Goal: Communication & Community: Answer question/provide support

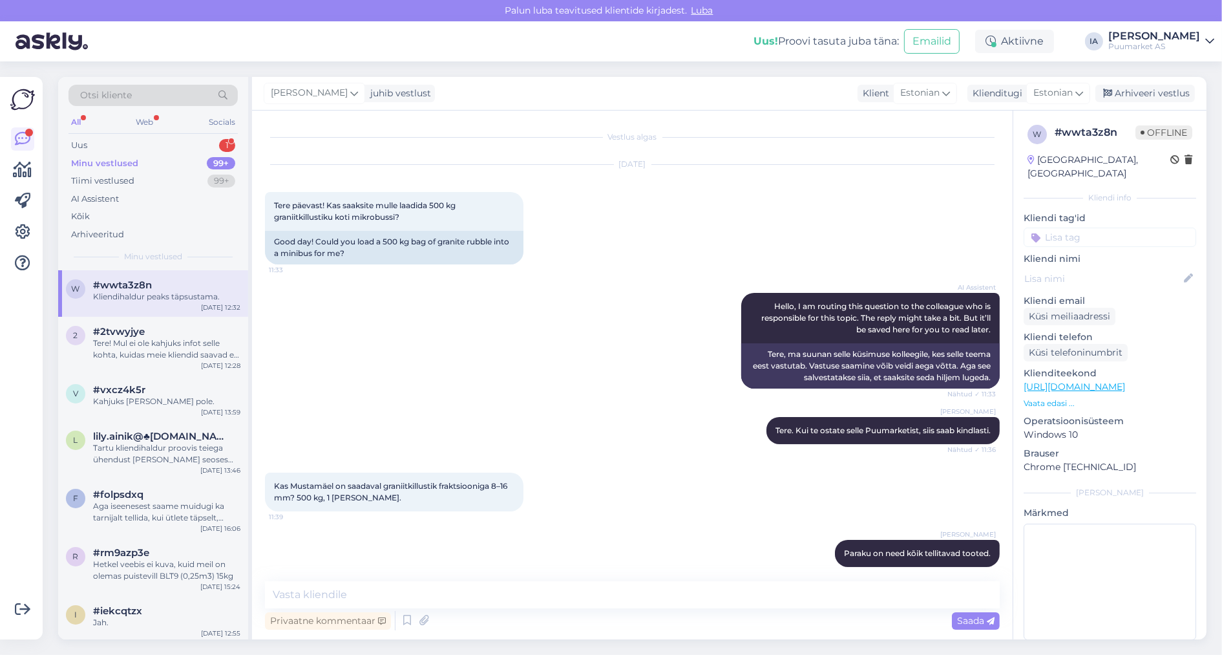
scroll to position [277, 0]
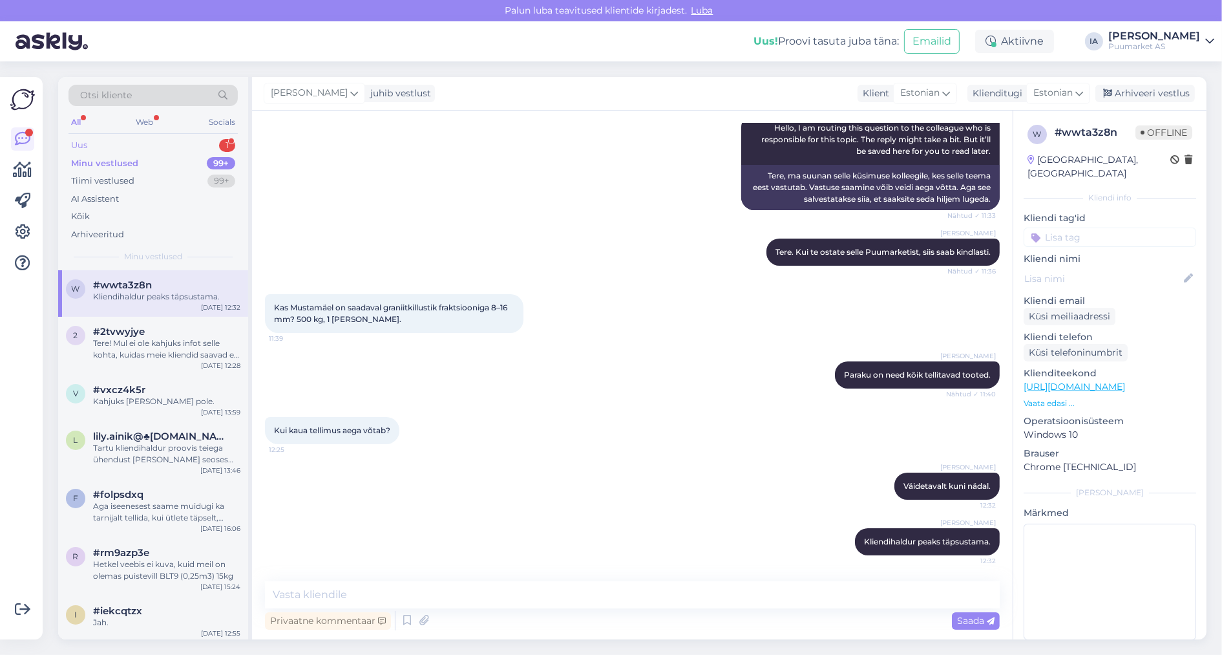
click at [127, 151] on div "Uus 1" at bounding box center [153, 145] width 169 height 18
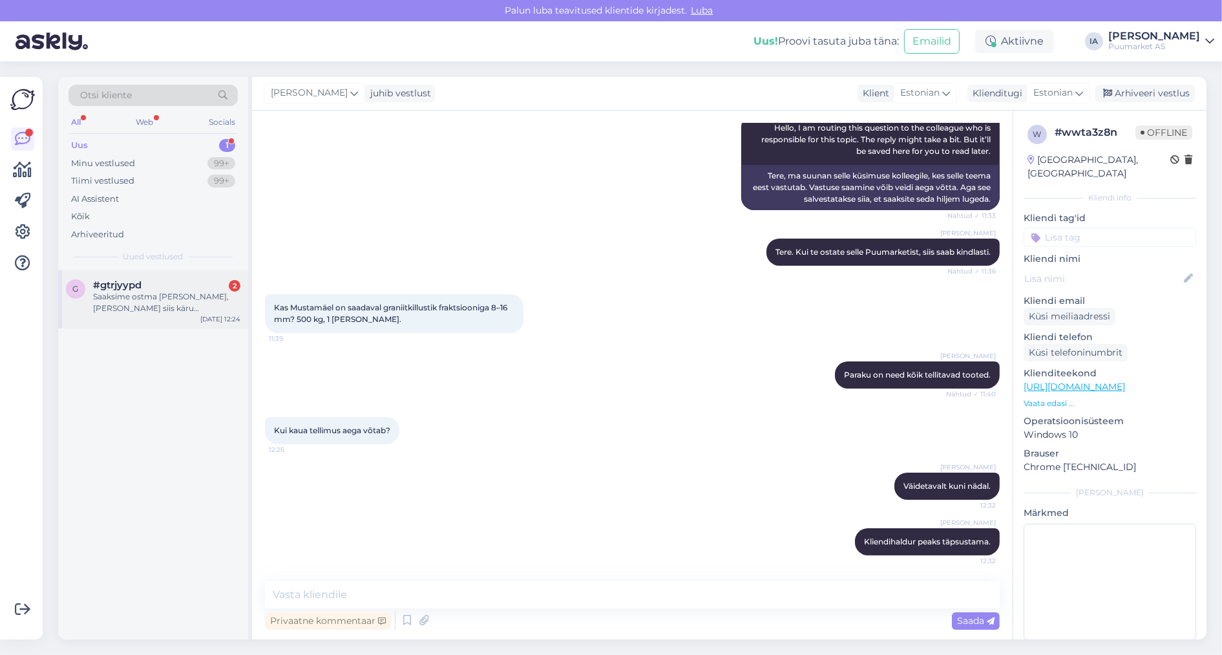
click at [159, 310] on div "Saaksime ostma [PERSON_NAME], [PERSON_NAME] siis käru [PERSON_NAME] käisin ülee…" at bounding box center [166, 302] width 147 height 23
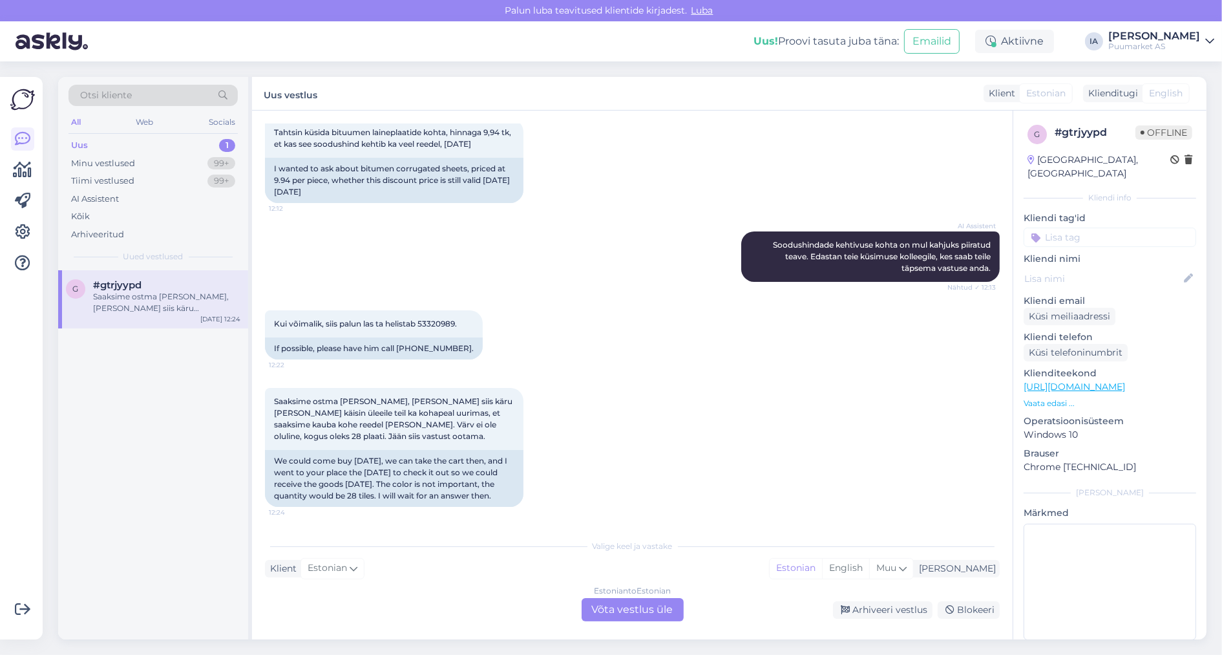
scroll to position [335, 0]
click at [641, 612] on div "Estonian to Estonian Võta vestlus üle" at bounding box center [633, 609] width 102 height 23
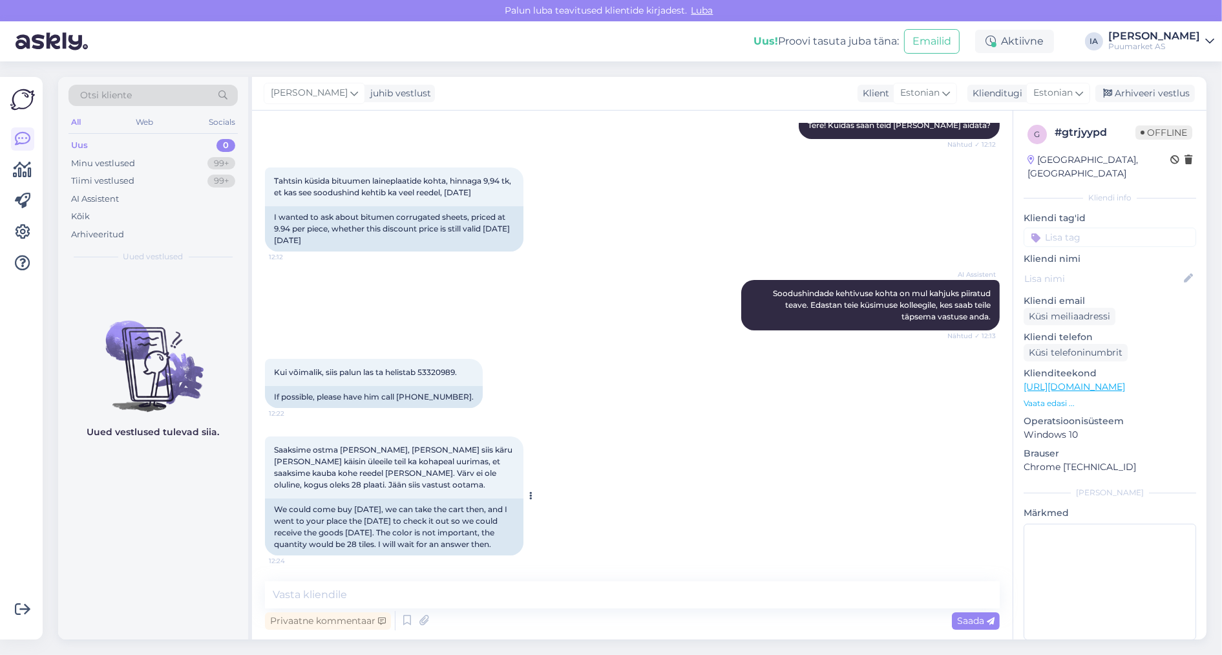
scroll to position [283, 0]
click at [443, 595] on textarea at bounding box center [632, 594] width 735 height 27
drag, startPoint x: 436, startPoint y: 595, endPoint x: 209, endPoint y: 628, distance: 228.6
click at [210, 627] on div "Otsi kliente All Web Socials Uus 0 Minu vestlused 99+ Tiimi vestlused 99+ AI As…" at bounding box center [632, 358] width 1149 height 562
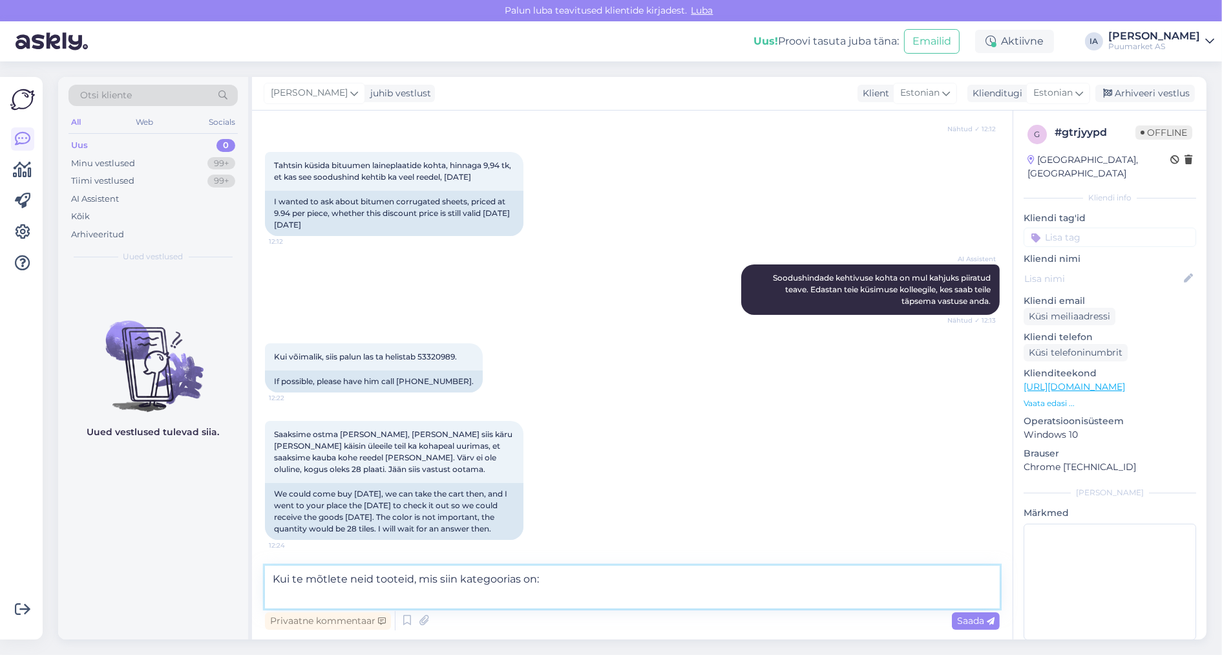
paste textarea "[URL][DOMAIN_NAME]"
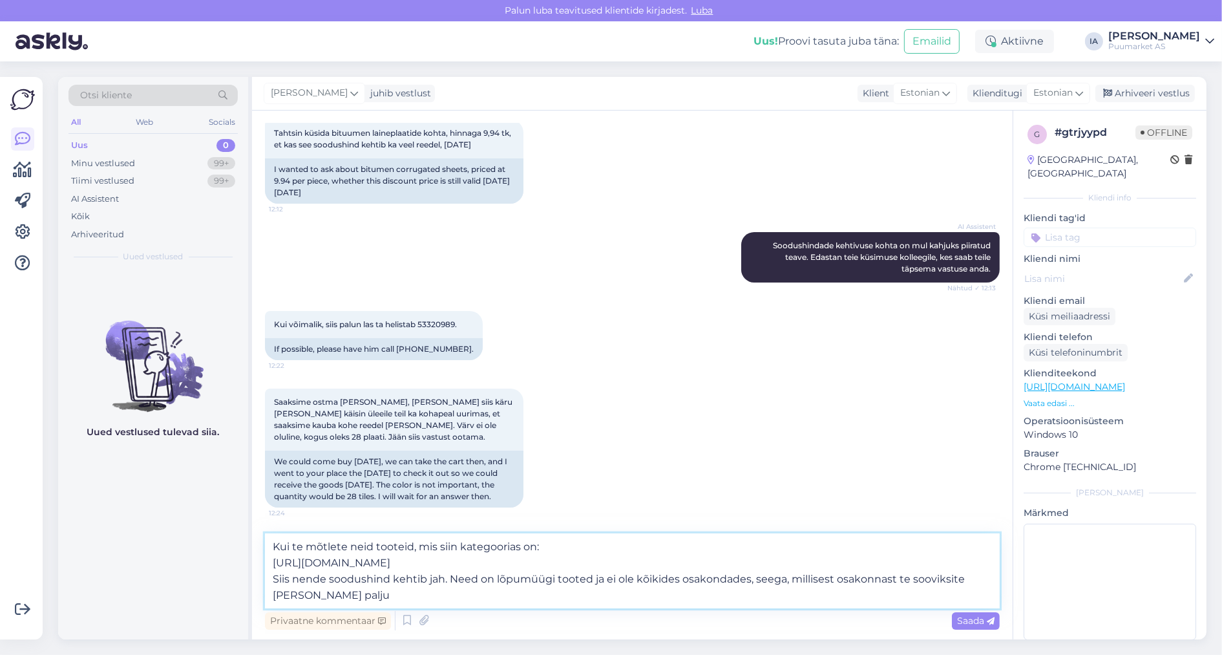
type textarea "Kui te mõtlete neid tooteid, mis siin kategoorias on: [URL][DOMAIN_NAME] Siis n…"
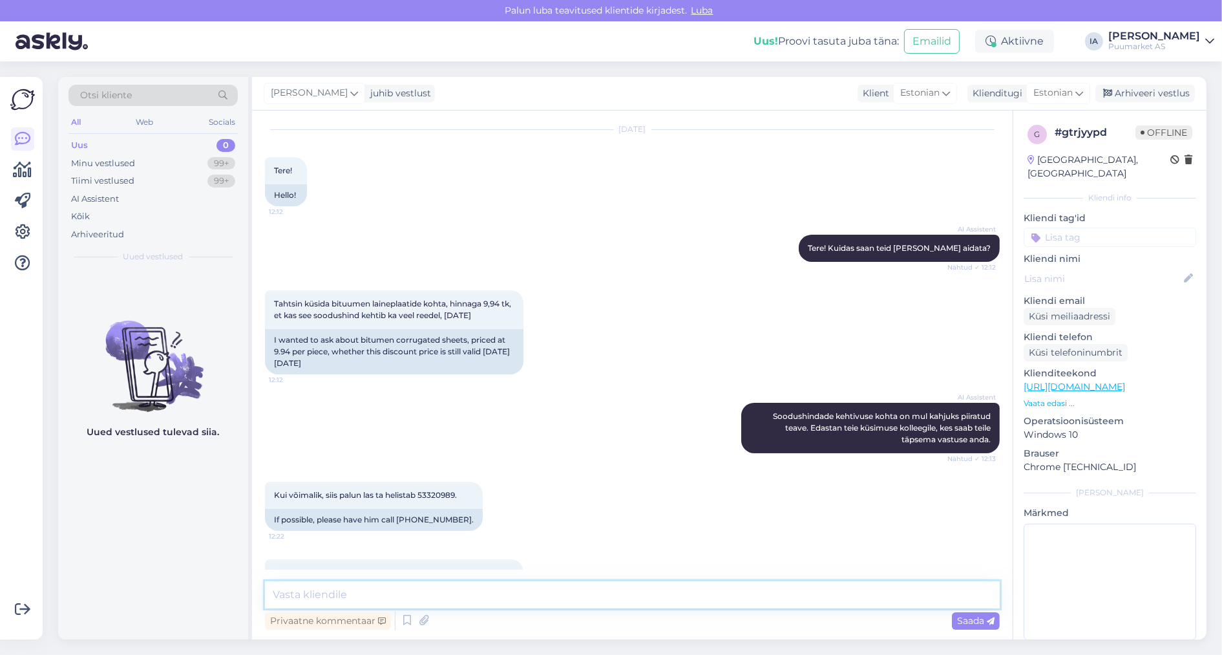
scroll to position [0, 0]
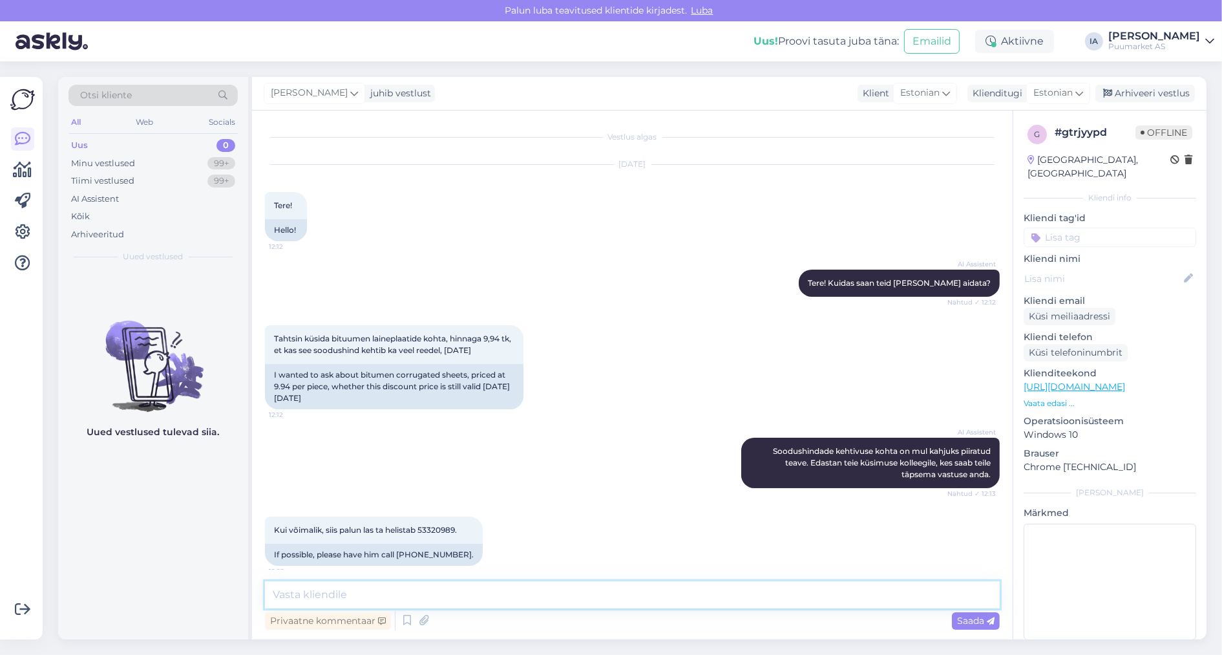
click at [321, 593] on textarea at bounding box center [632, 594] width 735 height 27
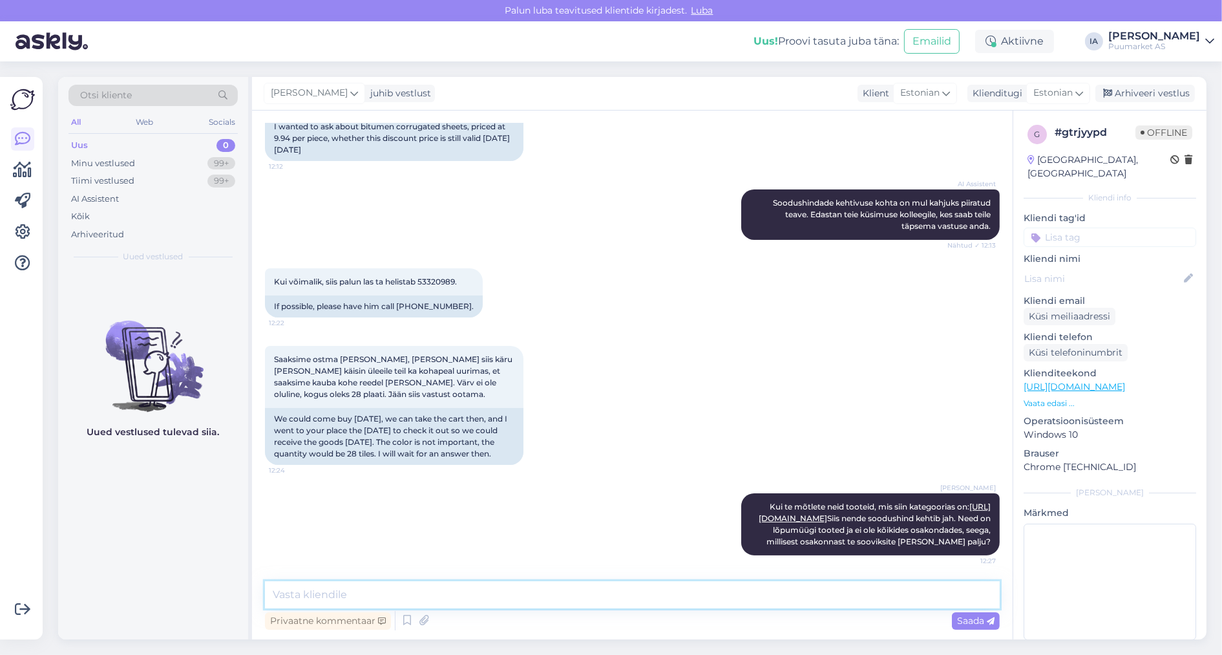
scroll to position [443, 0]
click at [430, 593] on textarea at bounding box center [632, 594] width 735 height 27
click at [385, 591] on textarea at bounding box center [632, 594] width 735 height 27
click at [415, 620] on icon at bounding box center [408, 620] width 16 height 19
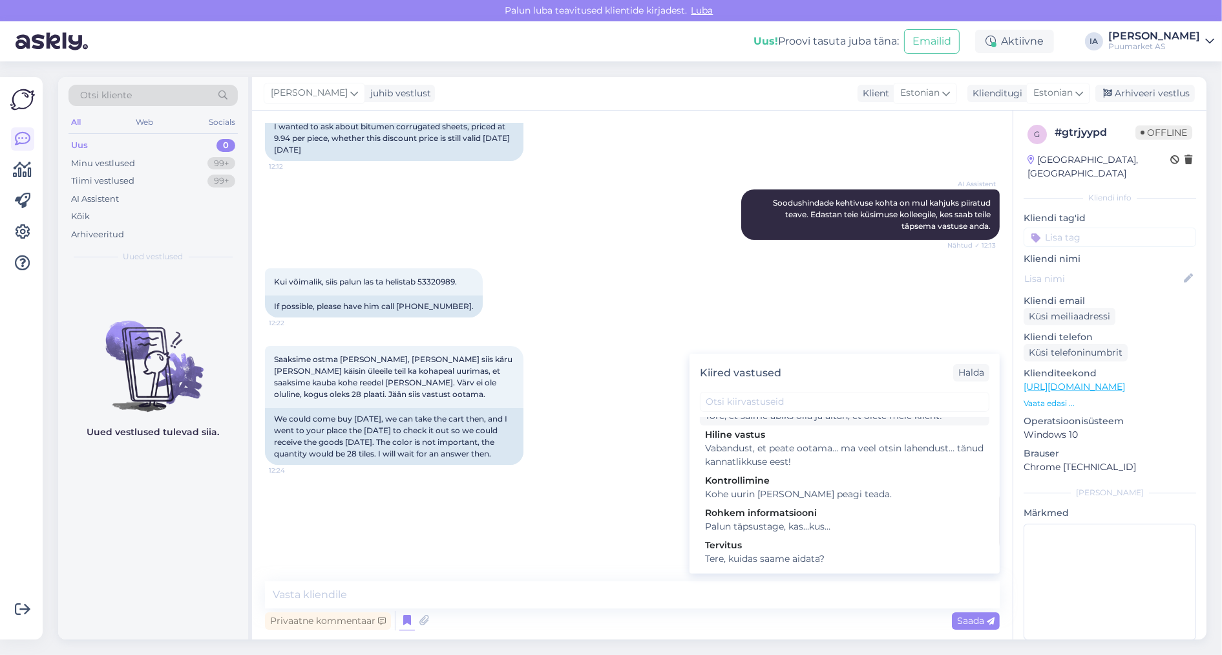
scroll to position [465, 0]
click at [487, 529] on div "[PERSON_NAME] Kui te mõtlete neid tooteid, mis siin kategoorias on: [URL][DOMAI…" at bounding box center [632, 524] width 735 height 91
